Goal: Task Accomplishment & Management: Manage account settings

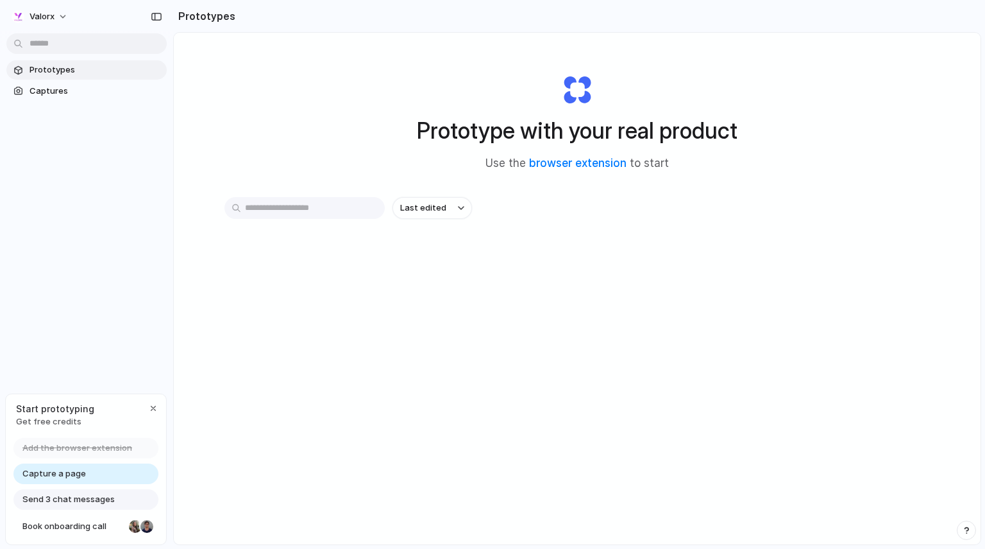
click at [704, 99] on div "Prototype with your real product Use the browser extension to start" at bounding box center [577, 117] width 513 height 139
click at [567, 161] on link "browser extension" at bounding box center [578, 163] width 98 height 13
click at [101, 528] on span "Book onboarding call" at bounding box center [72, 526] width 101 height 13
click at [60, 16] on button "Valorx" at bounding box center [40, 16] width 68 height 21
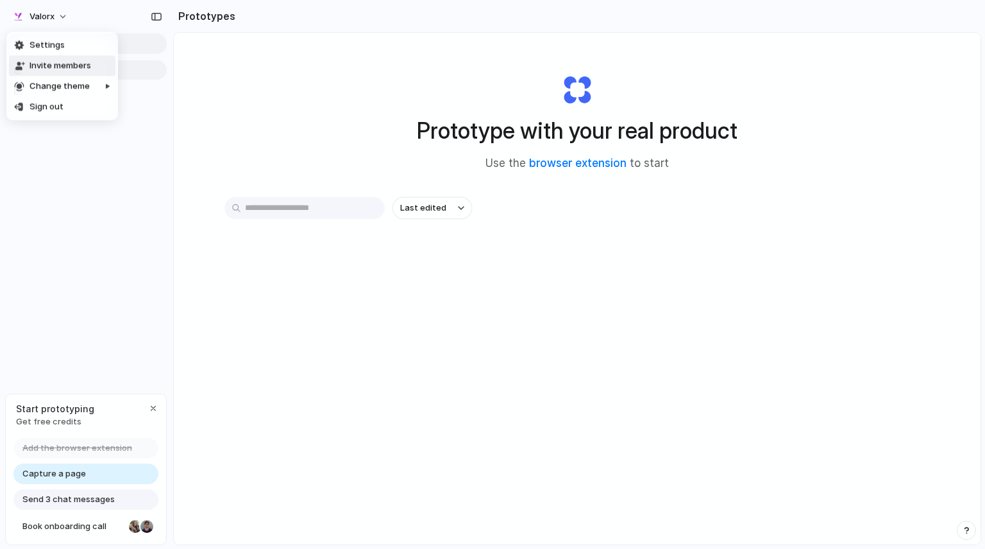
click at [81, 66] on span "Invite members" at bounding box center [61, 66] width 62 height 13
click at [74, 70] on span "Prototypes" at bounding box center [96, 70] width 132 height 13
click at [67, 87] on span "Captures" at bounding box center [96, 91] width 132 height 13
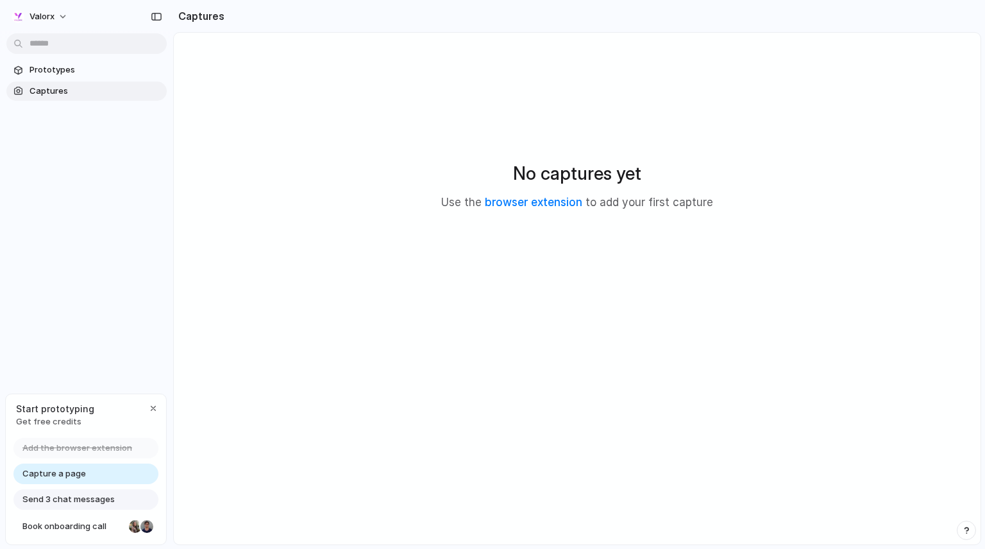
click at [308, 408] on main "No captures yet Use the browser extension to add your first capture" at bounding box center [577, 288] width 808 height 513
click at [409, 457] on main "No captures yet Use the browser extension to add your first capture" at bounding box center [577, 288] width 808 height 513
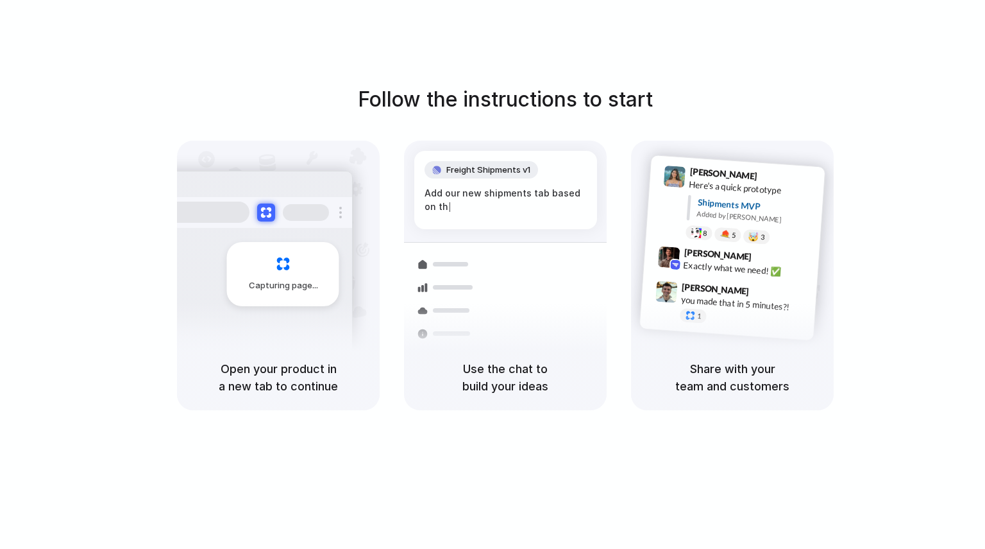
click at [720, 243] on div "[PERSON_NAME] 9:41 AM Here's a quick prototype Shipments MVP Added by [PERSON_N…" at bounding box center [735, 206] width 179 height 93
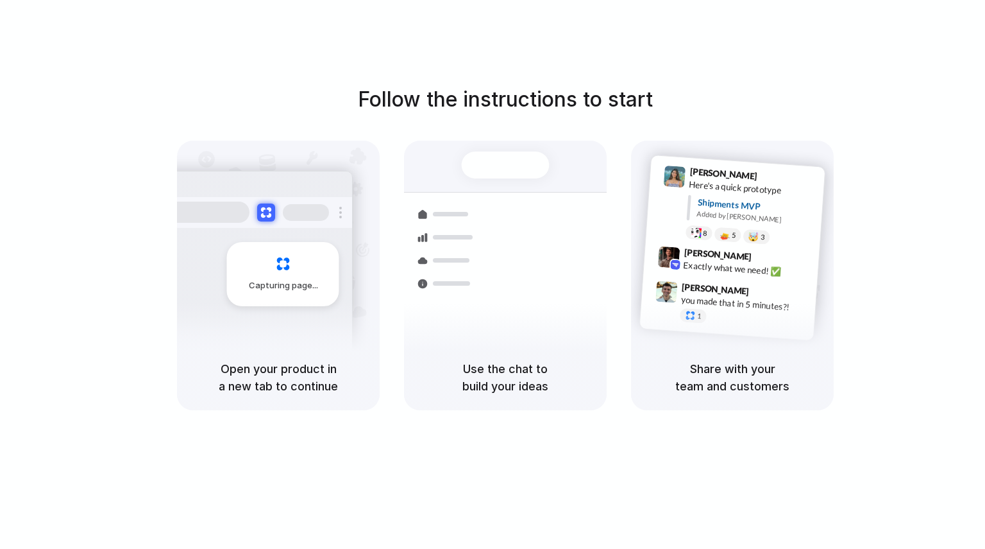
click at [508, 346] on div "Use the chat to build your ideas" at bounding box center [505, 377] width 203 height 65
